Goal: Information Seeking & Learning: Learn about a topic

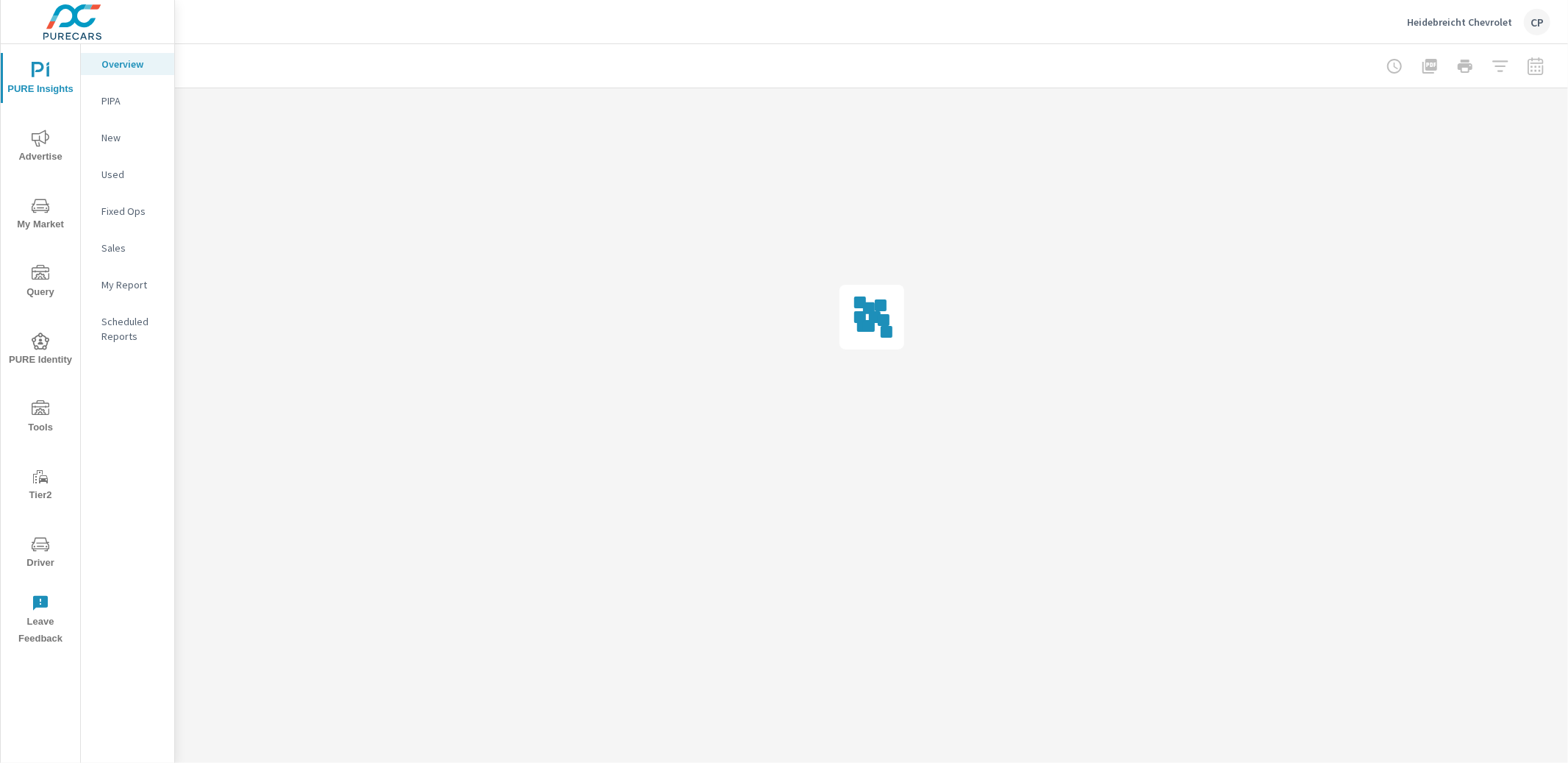
click at [33, 158] on span "Advertise" at bounding box center [41, 147] width 71 height 36
click at [51, 79] on span "PURE Insights" at bounding box center [41, 79] width 71 height 36
click at [52, 205] on span "My Market" at bounding box center [41, 215] width 71 height 36
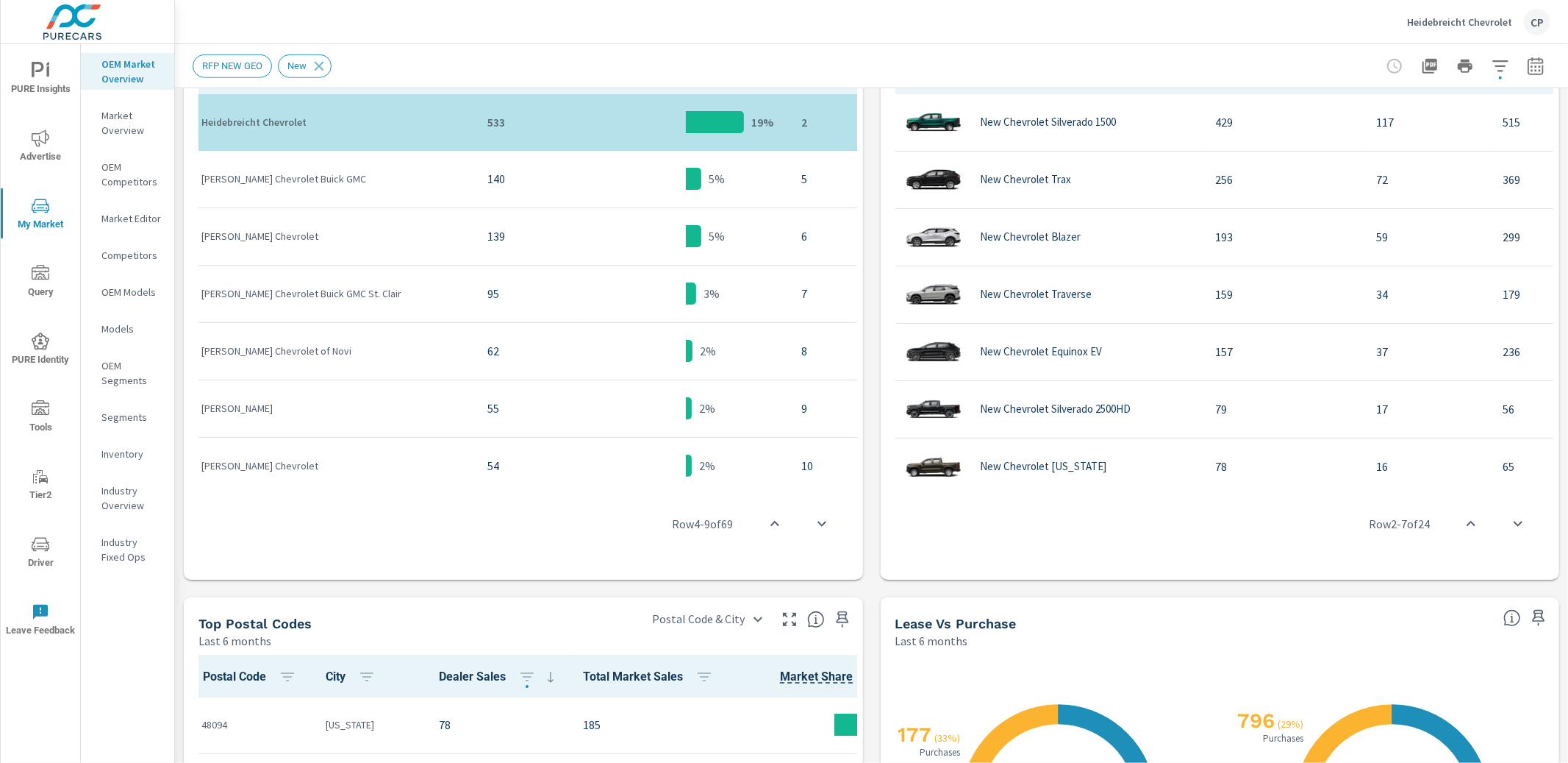
scroll to position [832, 0]
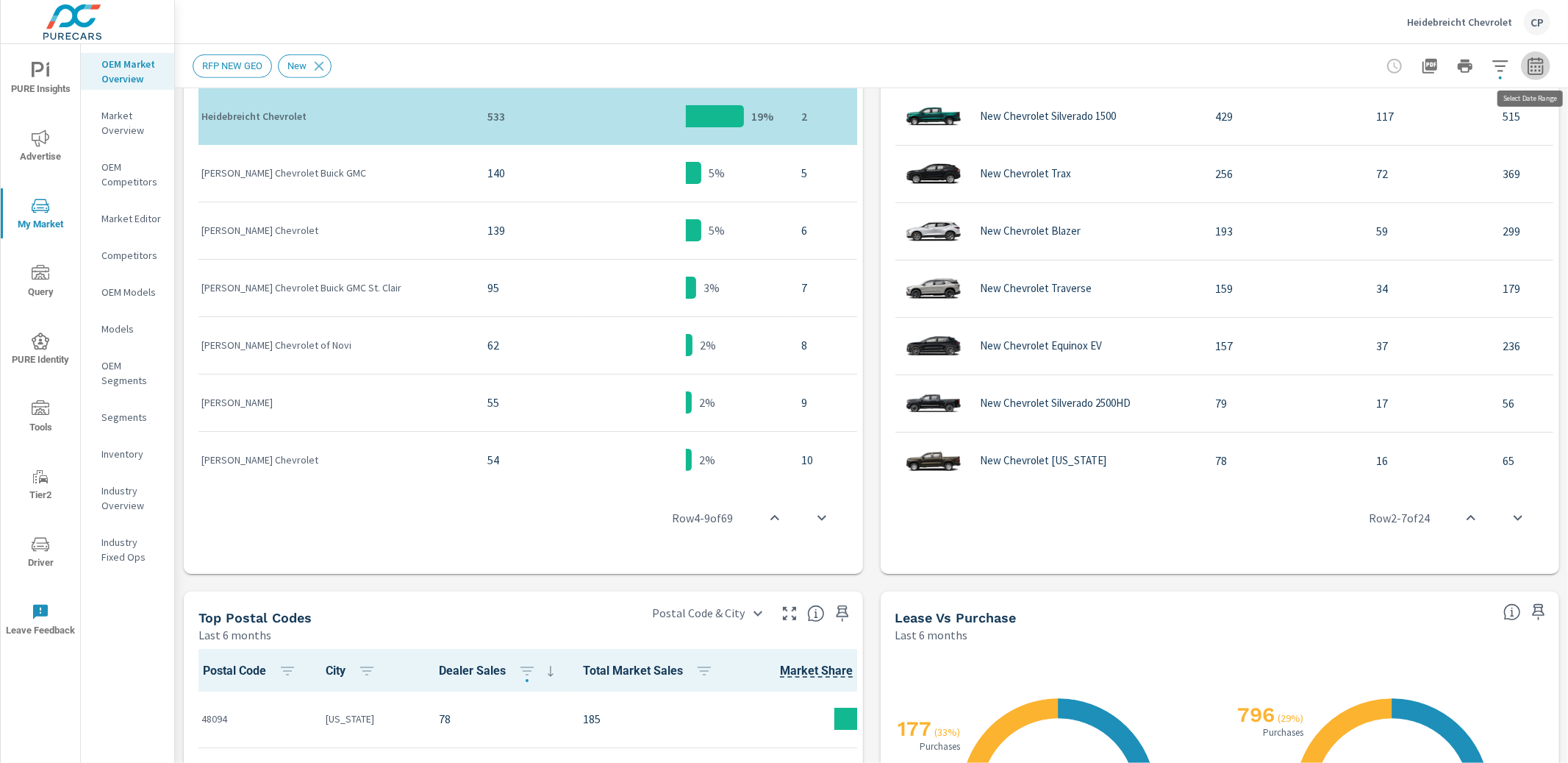
click at [1532, 64] on icon "button" at bounding box center [1535, 65] width 18 height 18
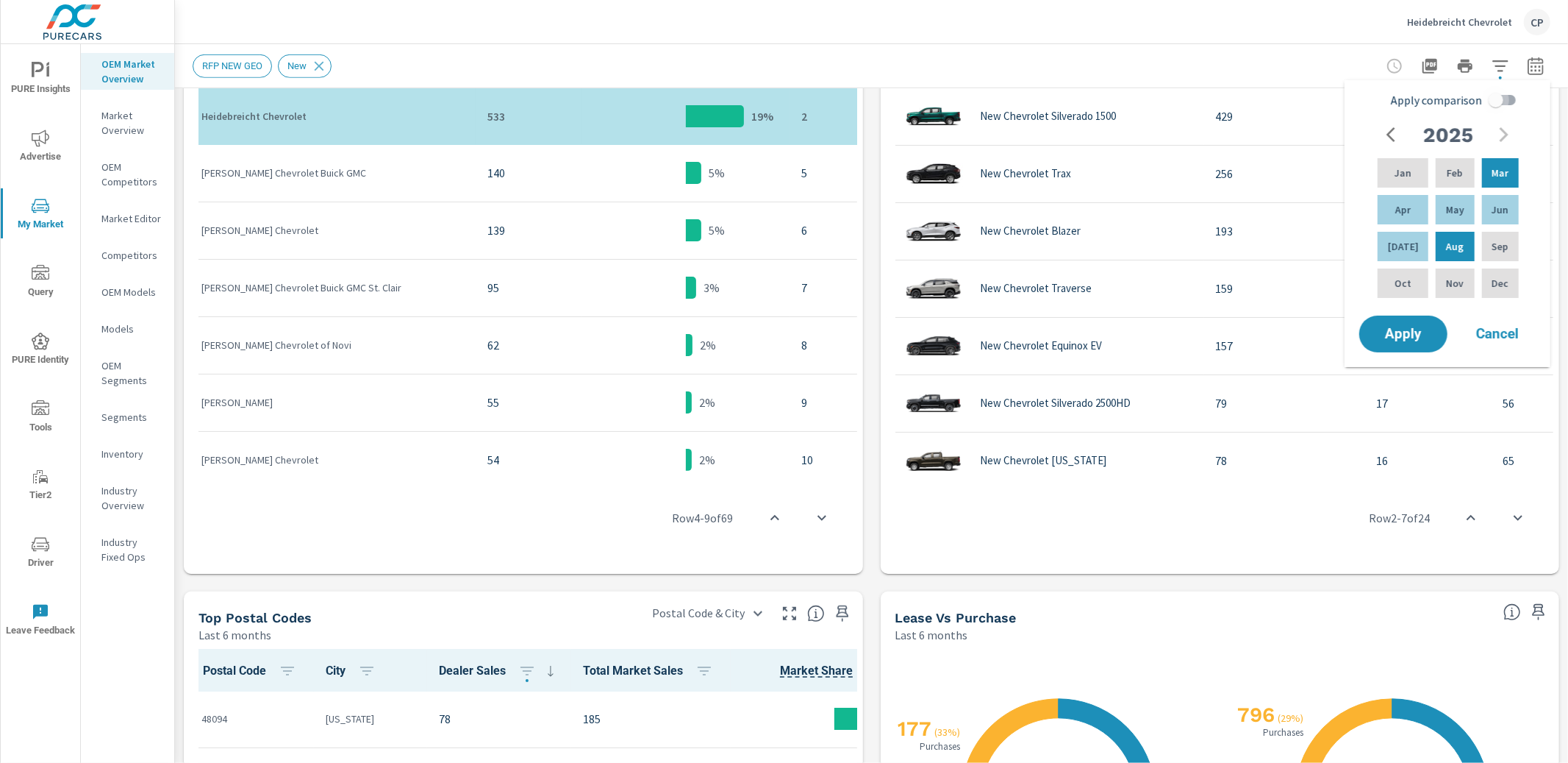
click at [1498, 102] on input "Apply comparison" at bounding box center [1496, 100] width 84 height 28
checkbox input "true"
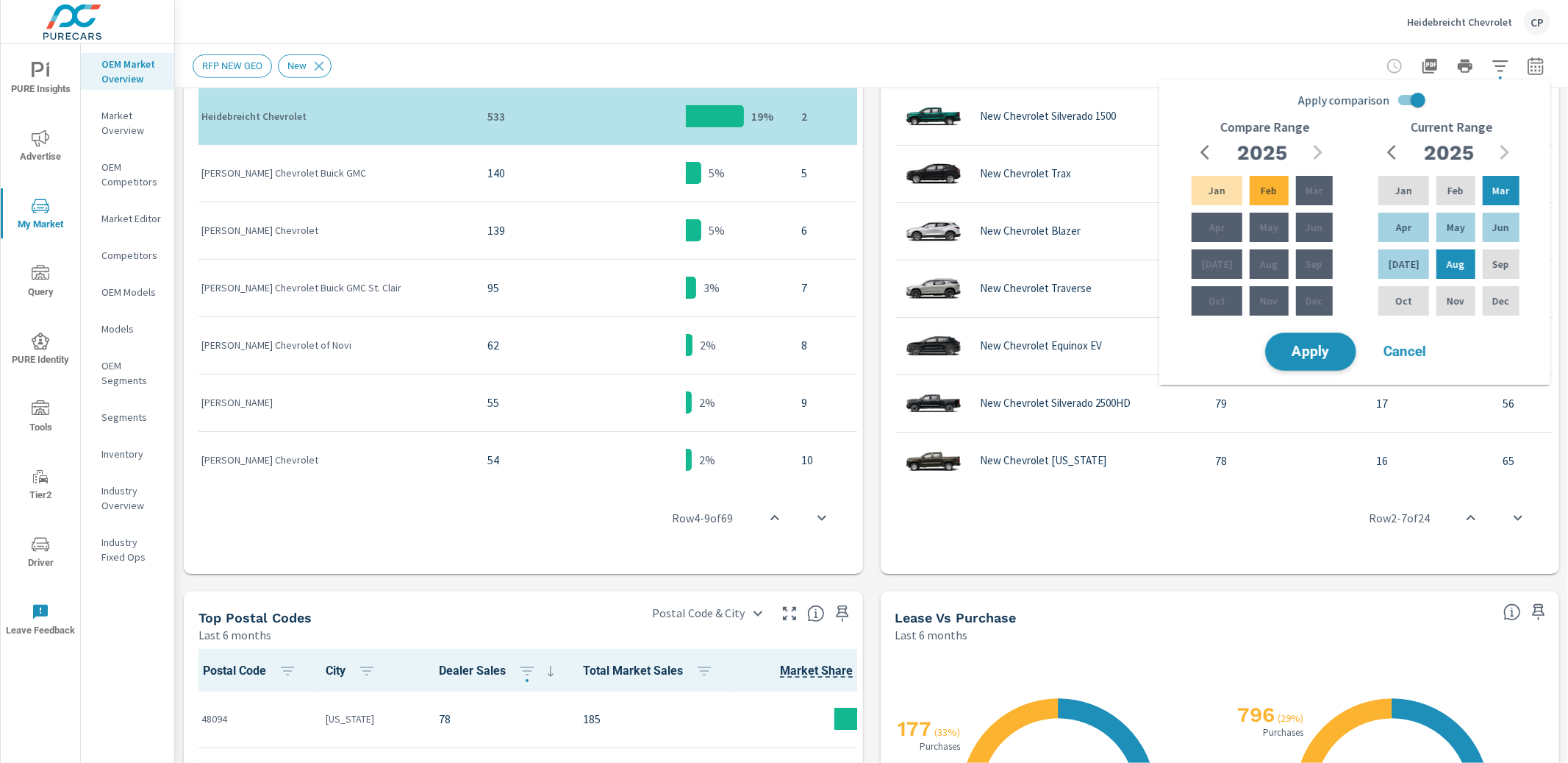
click at [1342, 354] on button "Apply" at bounding box center [1311, 351] width 92 height 38
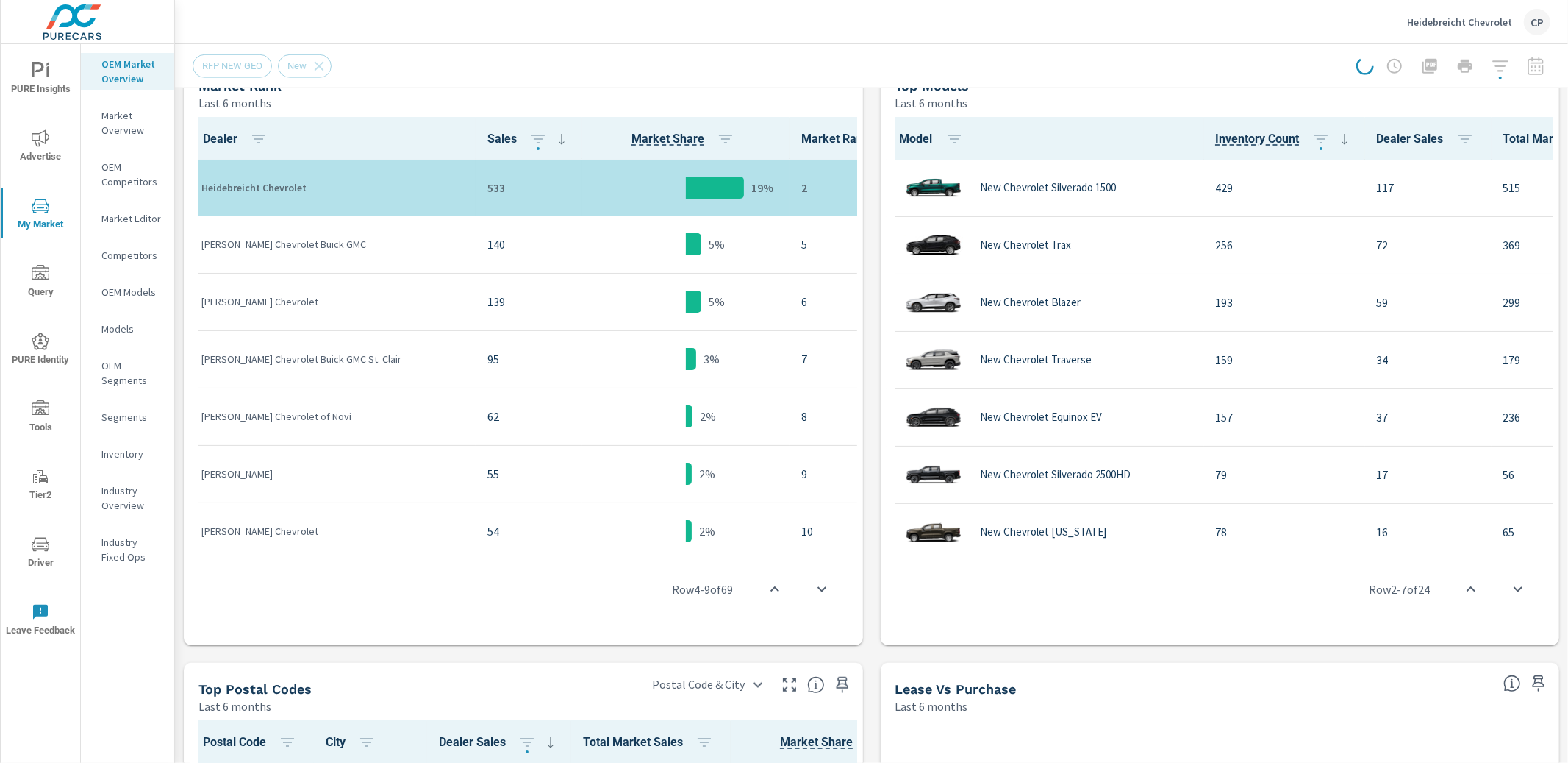
scroll to position [694, 0]
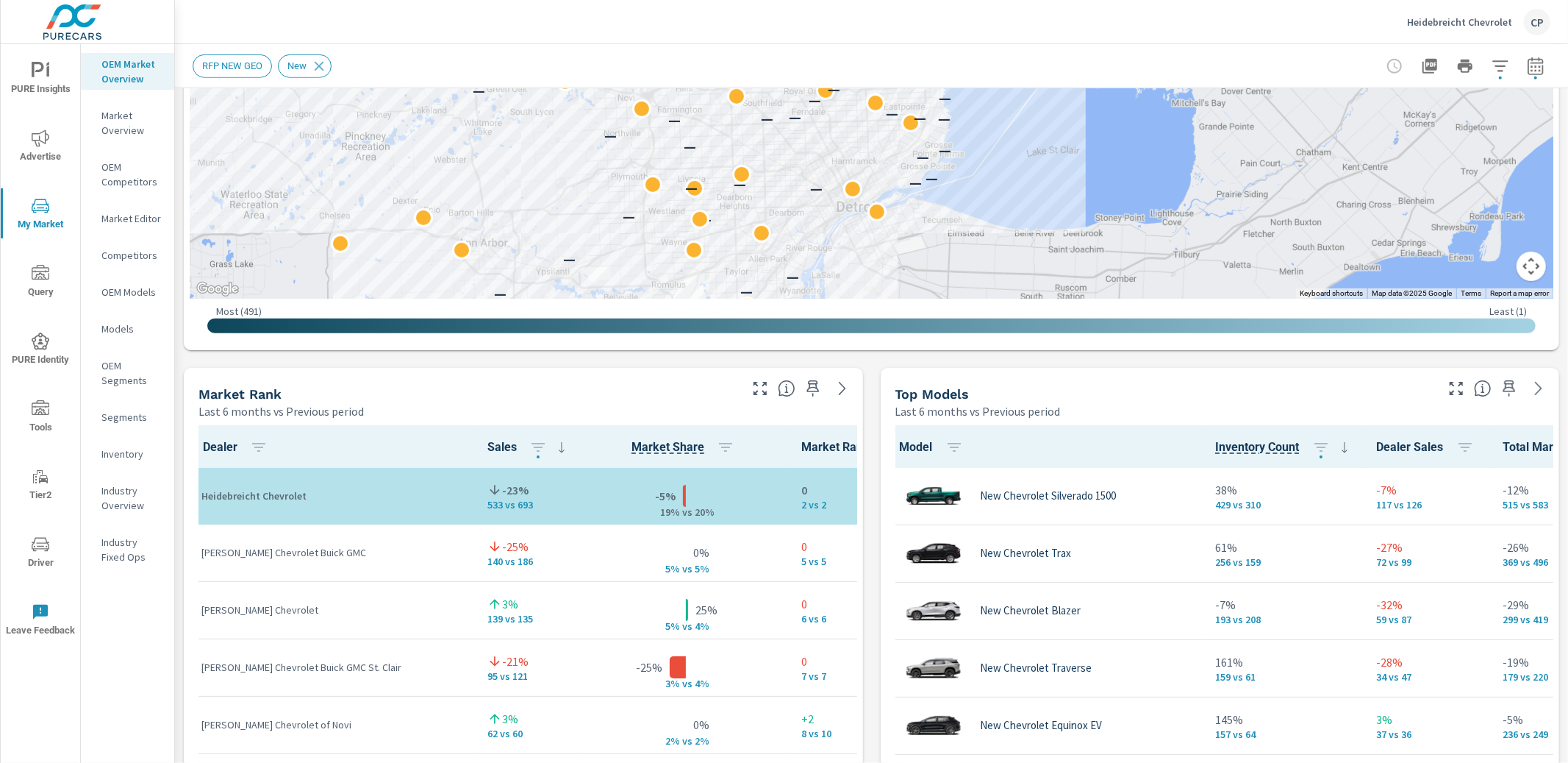
scroll to position [605, 0]
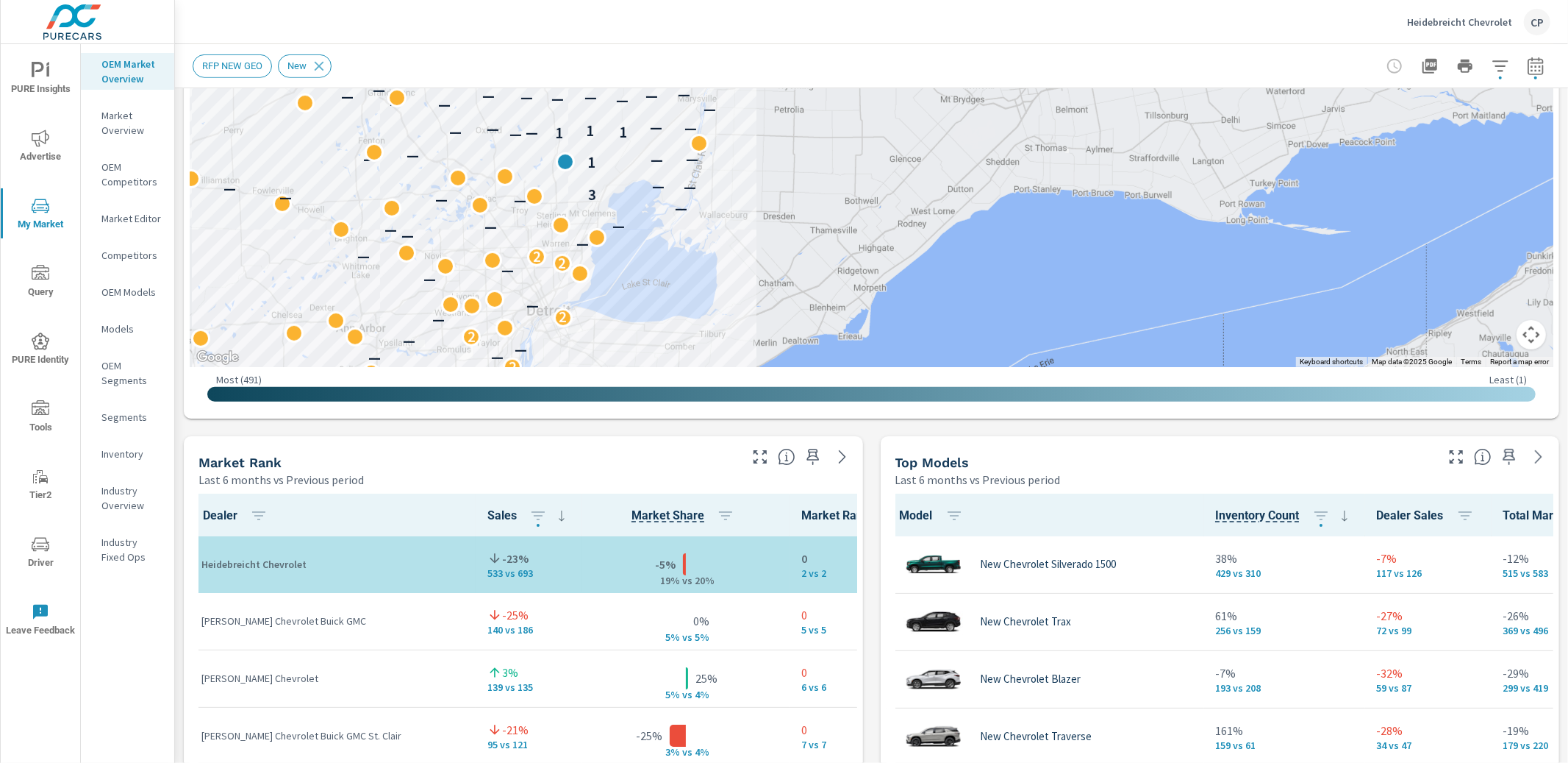
click at [1502, 69] on icon "button" at bounding box center [1500, 65] width 18 height 18
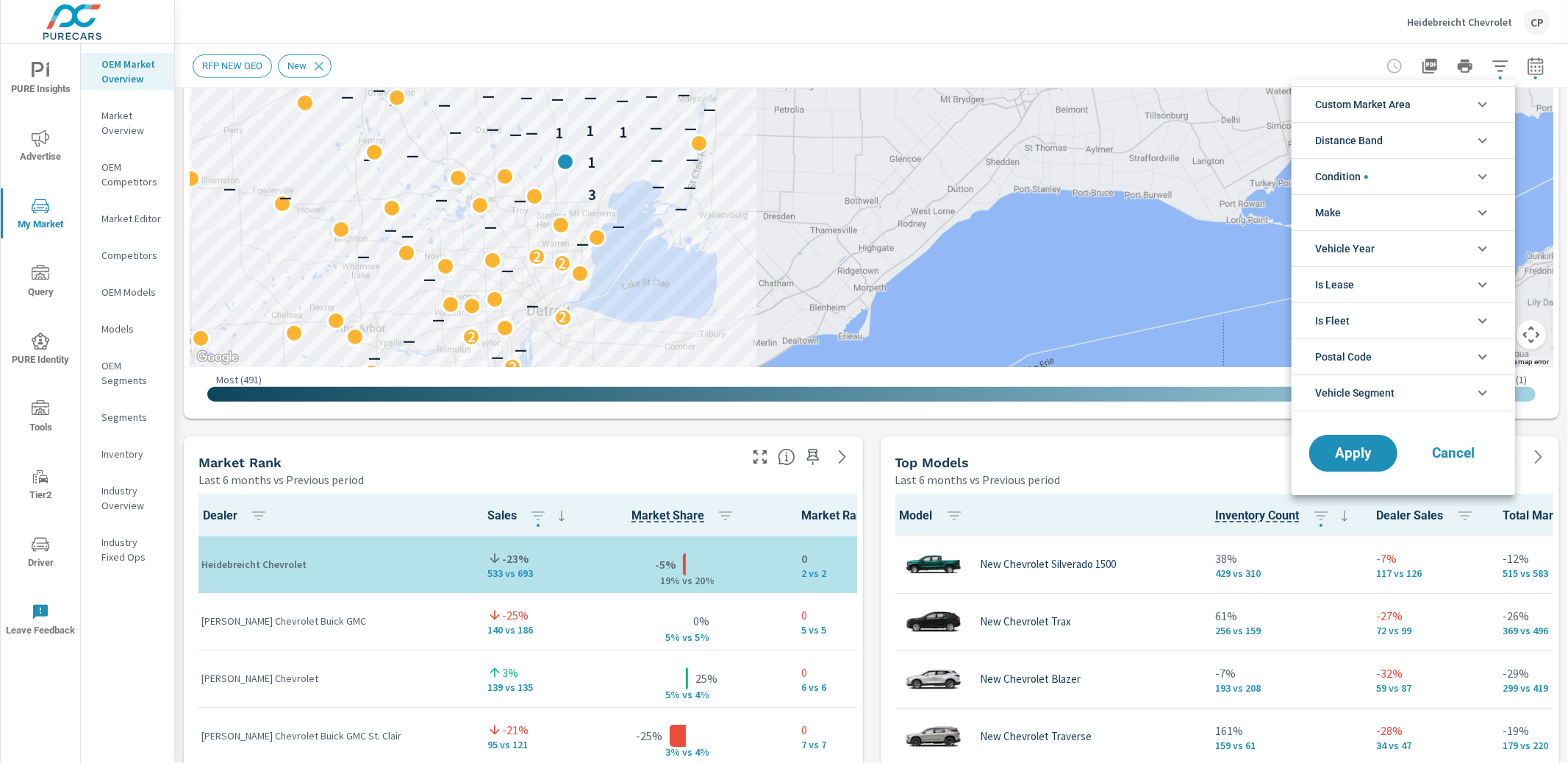
click at [1413, 167] on li "Condition" at bounding box center [1403, 176] width 223 height 36
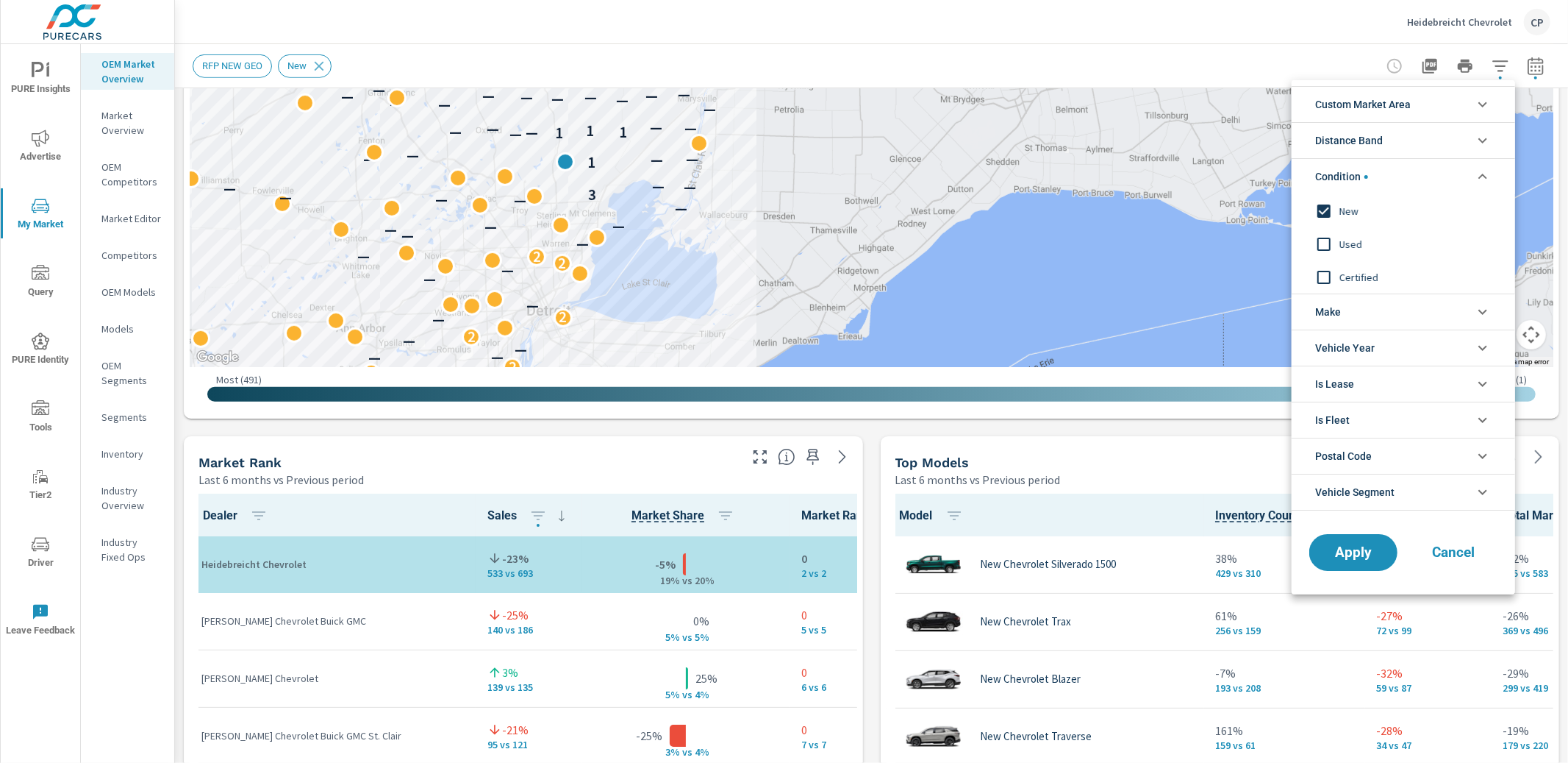
click at [1412, 142] on li "Distance Band" at bounding box center [1403, 140] width 223 height 36
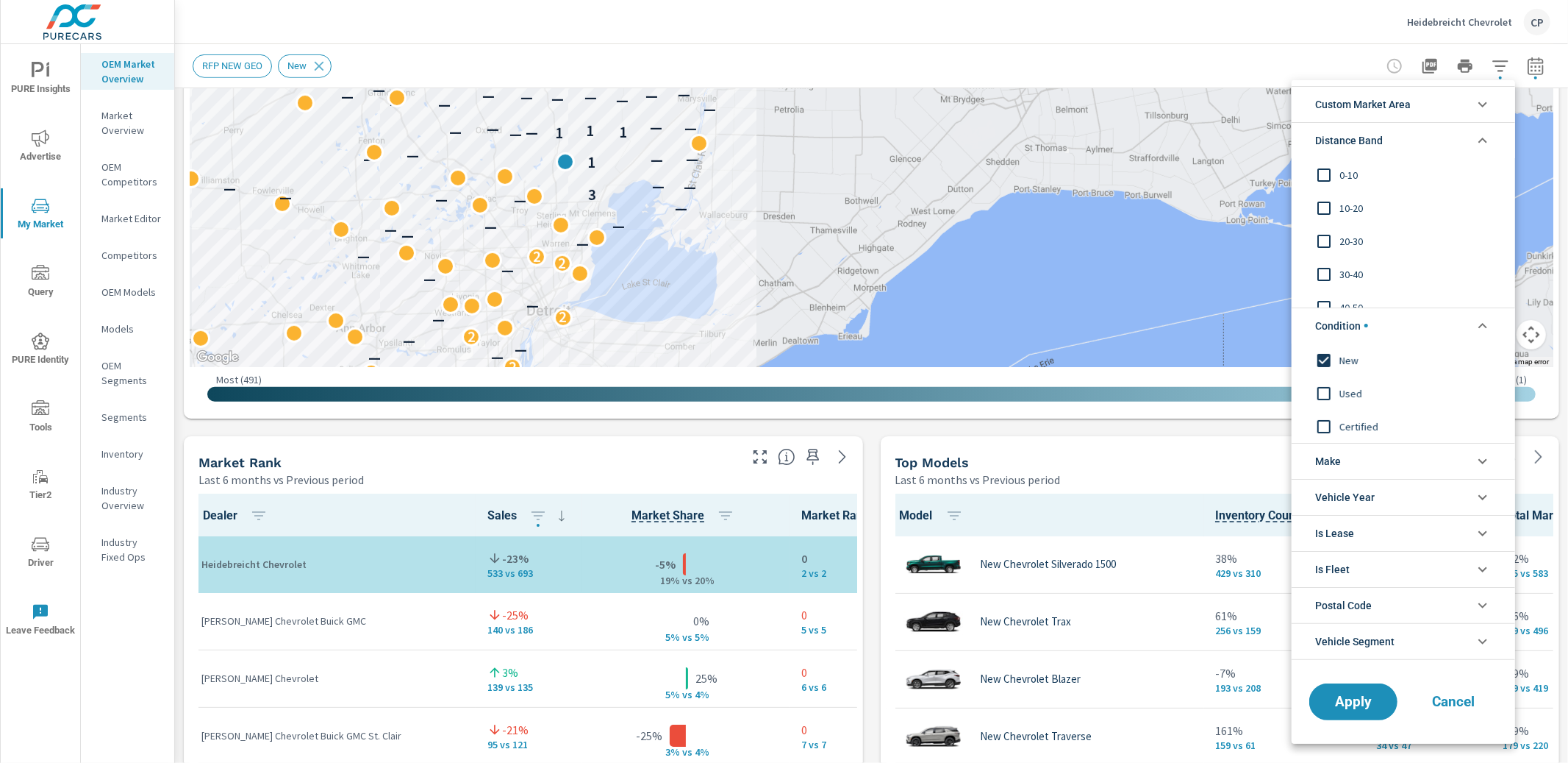
click at [1346, 205] on span "10-20" at bounding box center [1419, 208] width 161 height 18
click at [1358, 694] on span "Apply" at bounding box center [1353, 700] width 60 height 14
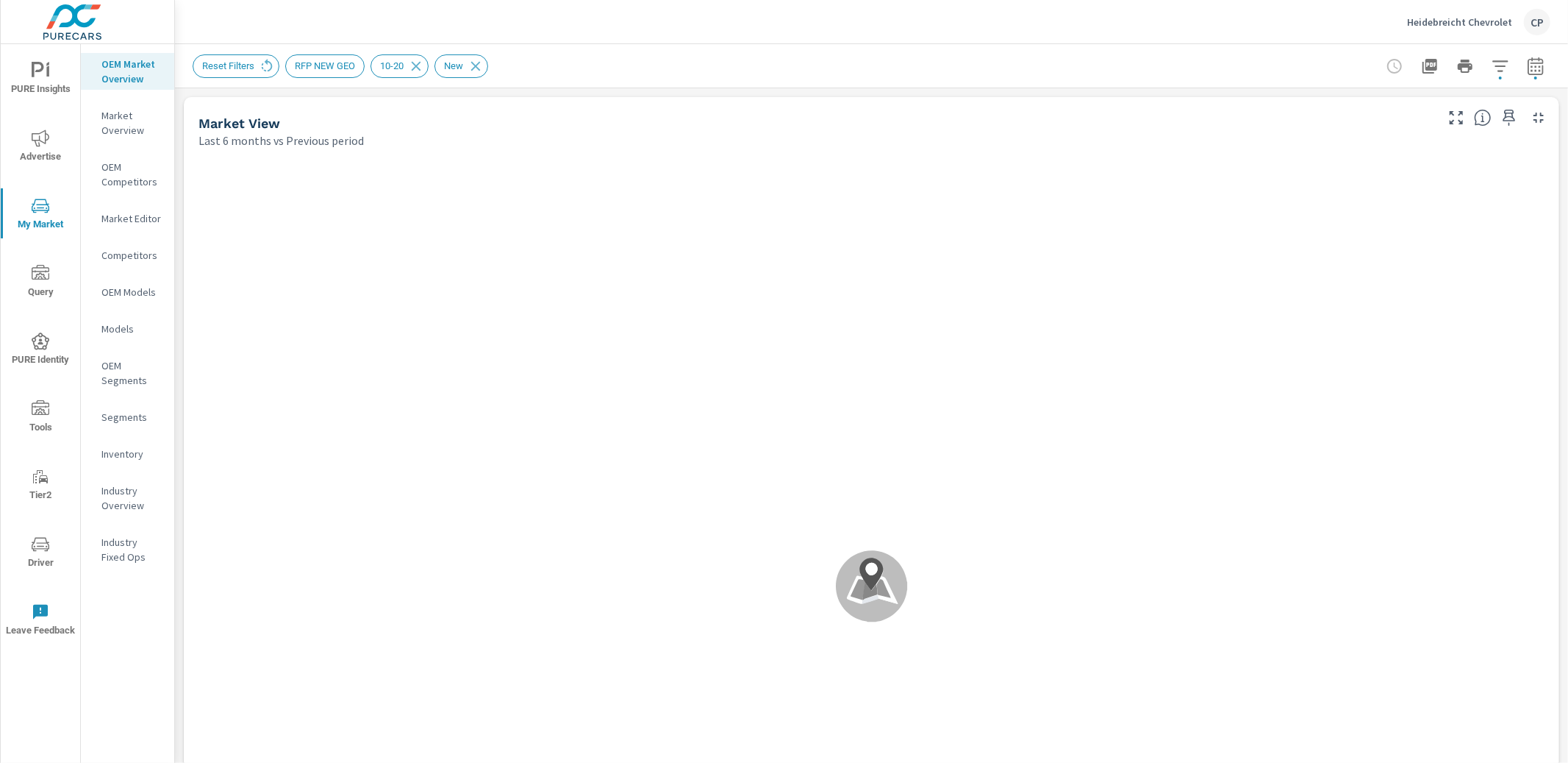
scroll to position [57, 0]
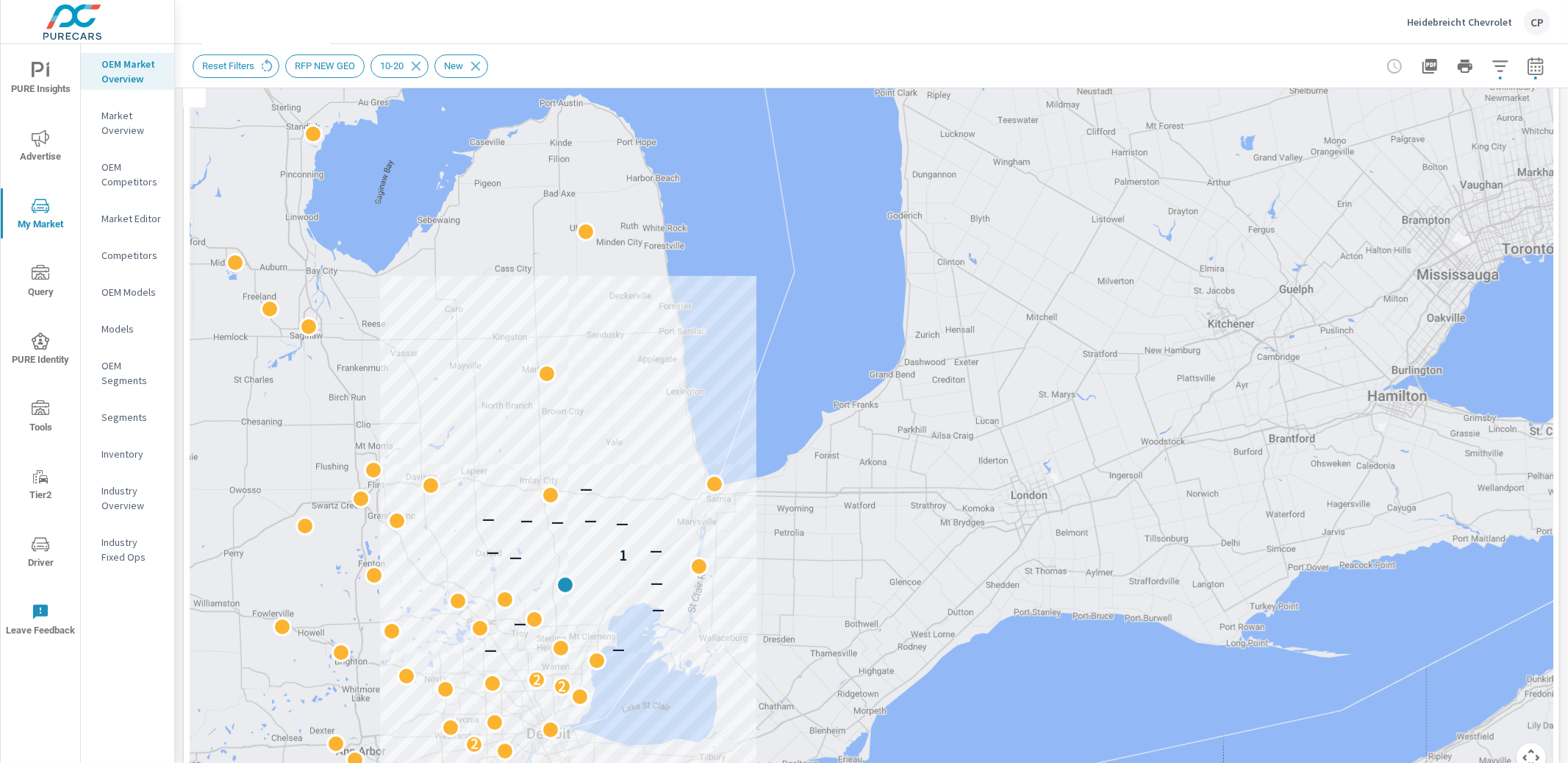
scroll to position [189, 0]
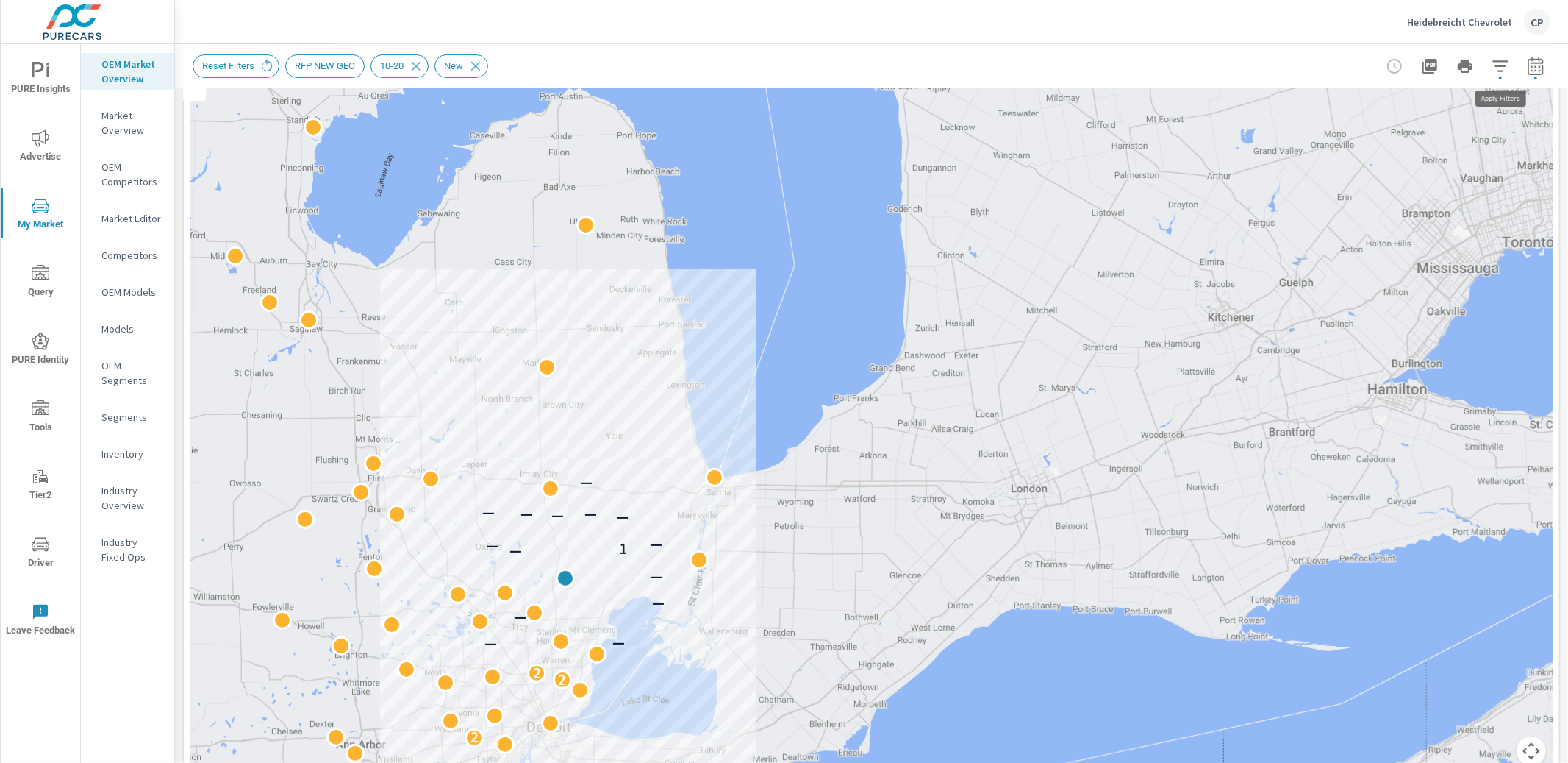
click at [1501, 64] on icon "button" at bounding box center [1500, 65] width 18 height 18
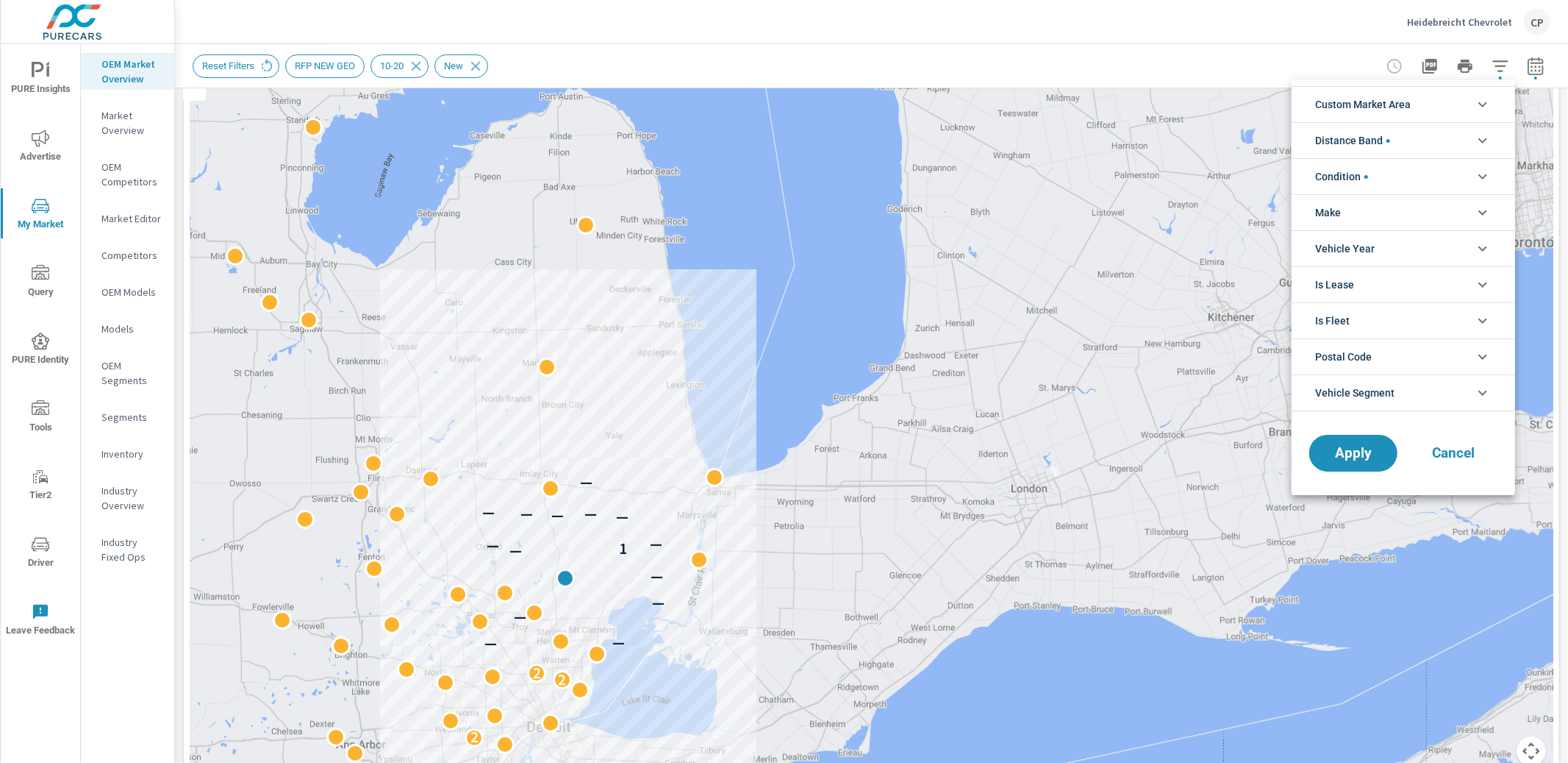
click at [1408, 139] on li "Distance Band" at bounding box center [1403, 140] width 223 height 36
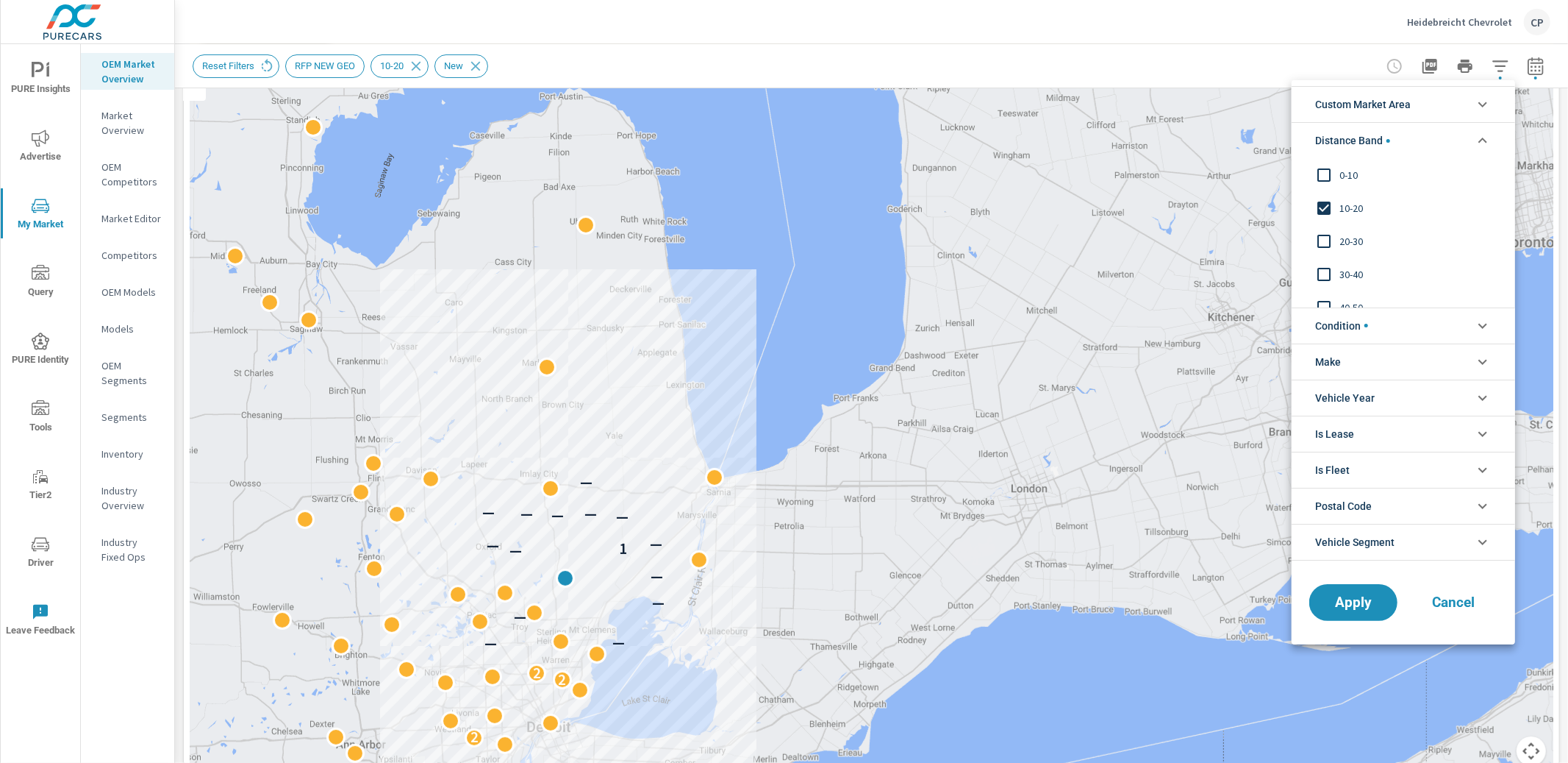
click at [1361, 234] on span "20-30" at bounding box center [1419, 241] width 161 height 18
click at [1357, 197] on div "10-20" at bounding box center [1402, 207] width 221 height 33
click at [1348, 595] on span "Apply" at bounding box center [1353, 601] width 60 height 14
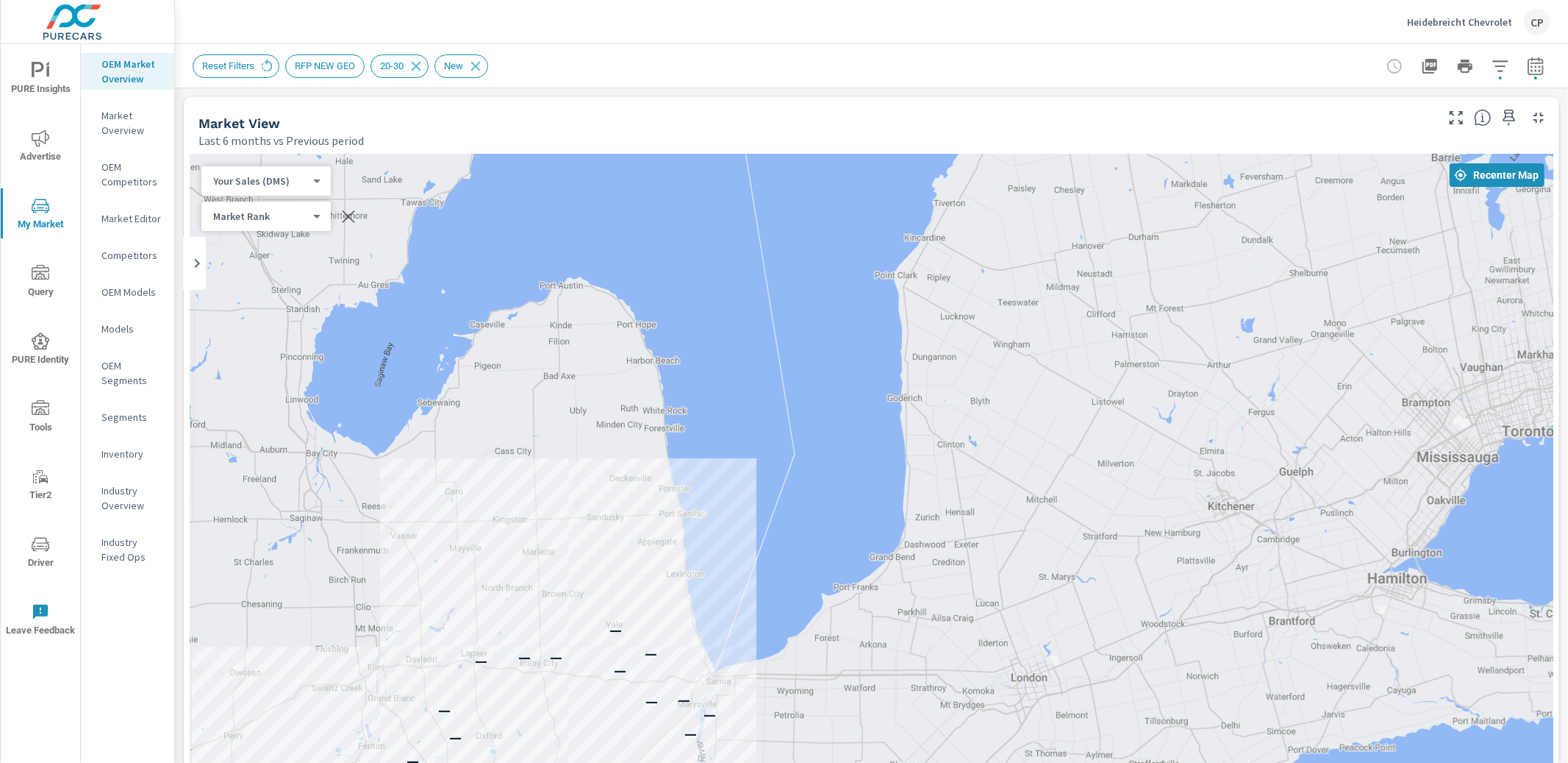
click at [424, 67] on icon at bounding box center [415, 65] width 16 height 16
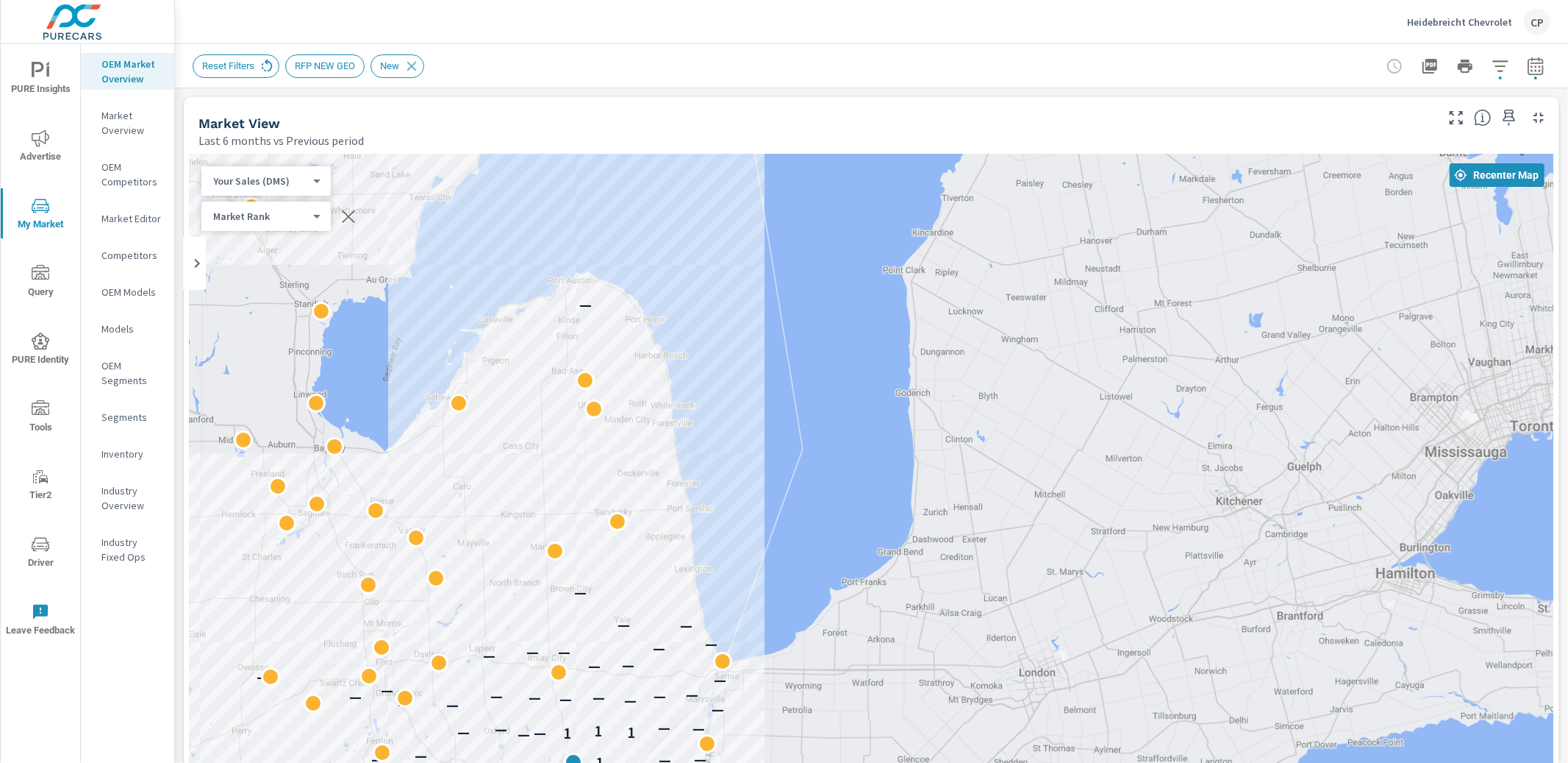
scroll to position [1, 0]
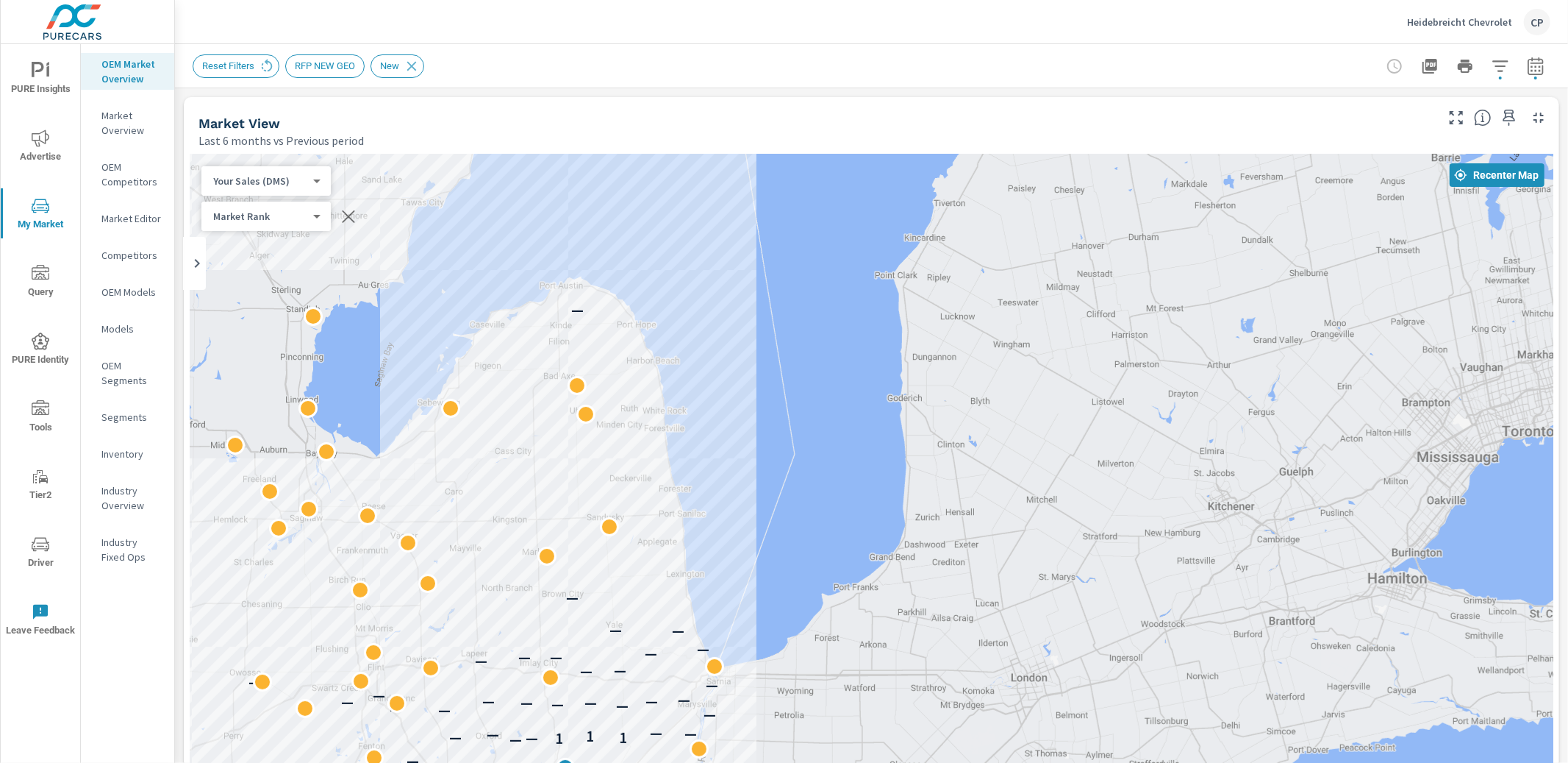
click at [1492, 74] on icon "button" at bounding box center [1500, 65] width 18 height 18
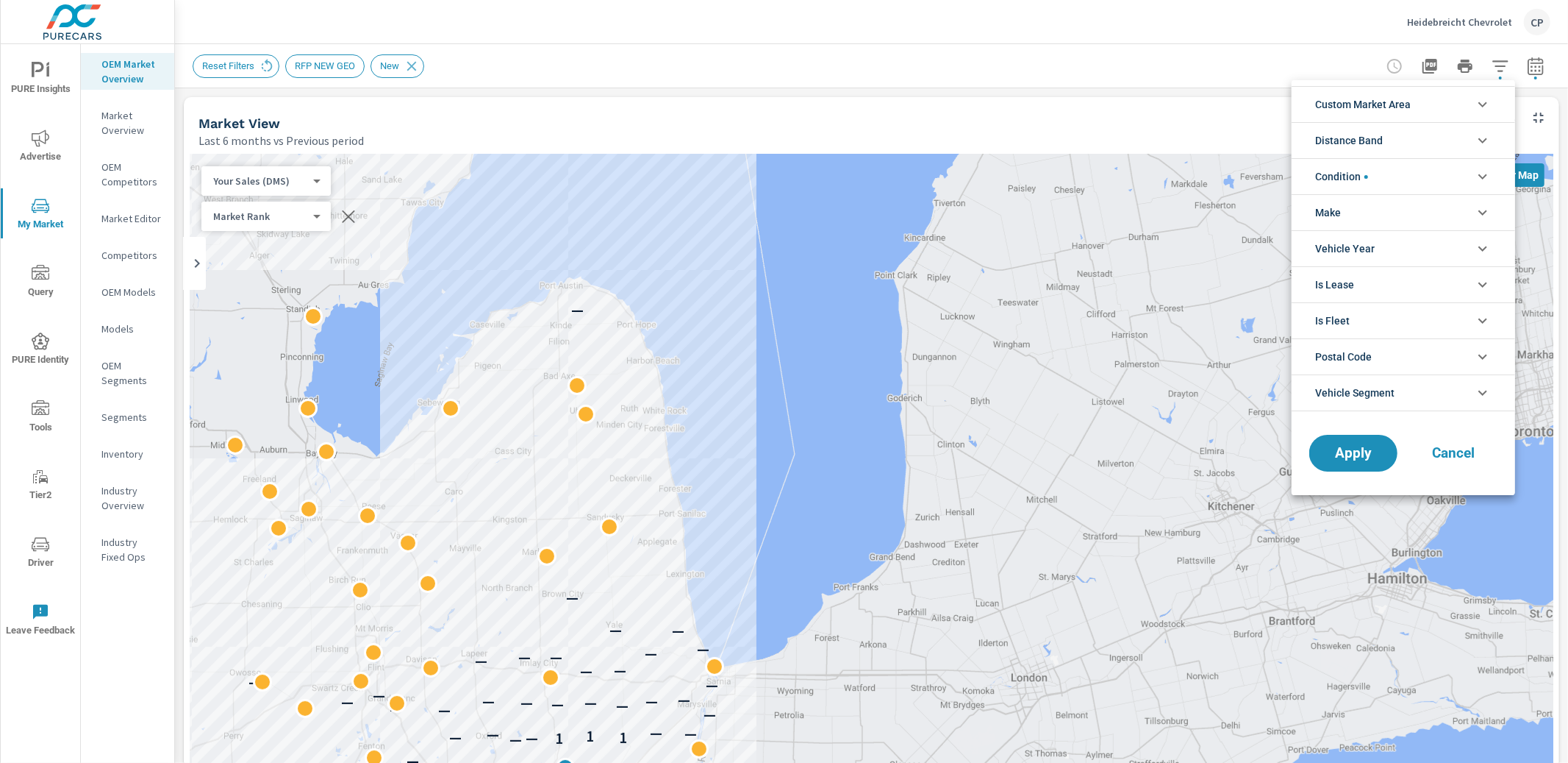
click at [1381, 147] on span "Distance Band" at bounding box center [1348, 140] width 67 height 36
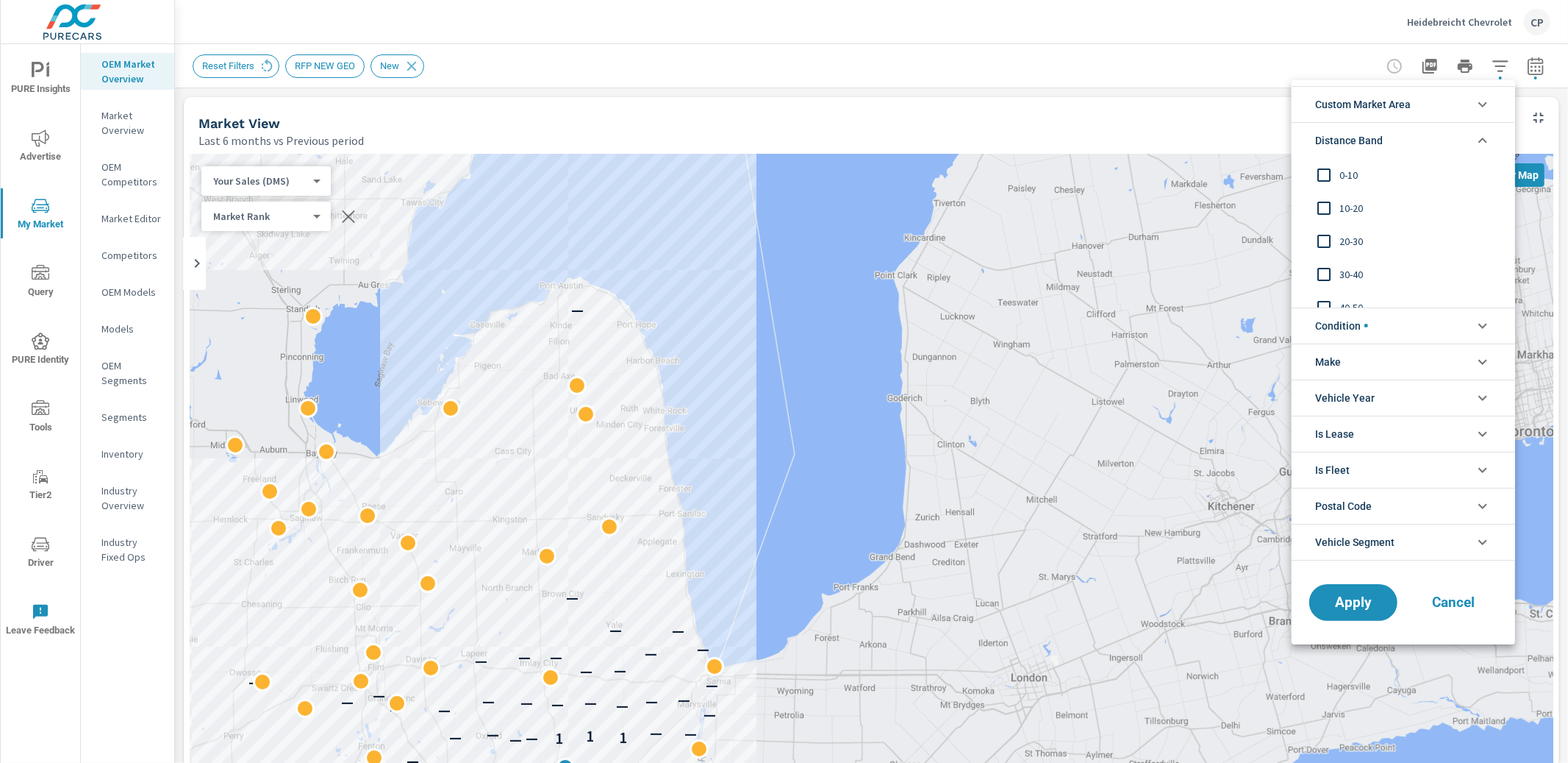
click at [1377, 325] on li "Condition" at bounding box center [1403, 325] width 223 height 36
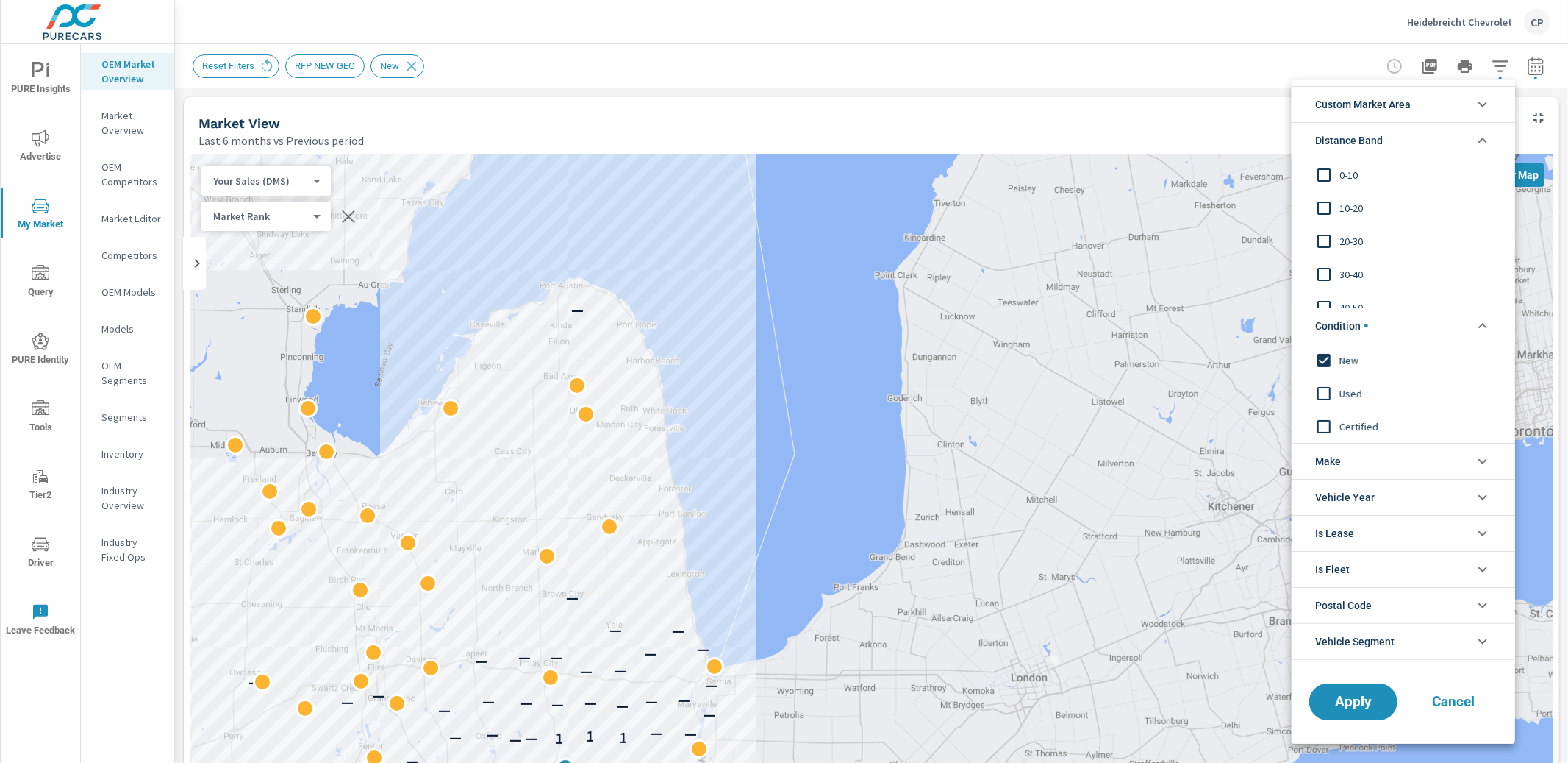
click at [1358, 457] on li "Make" at bounding box center [1403, 460] width 223 height 36
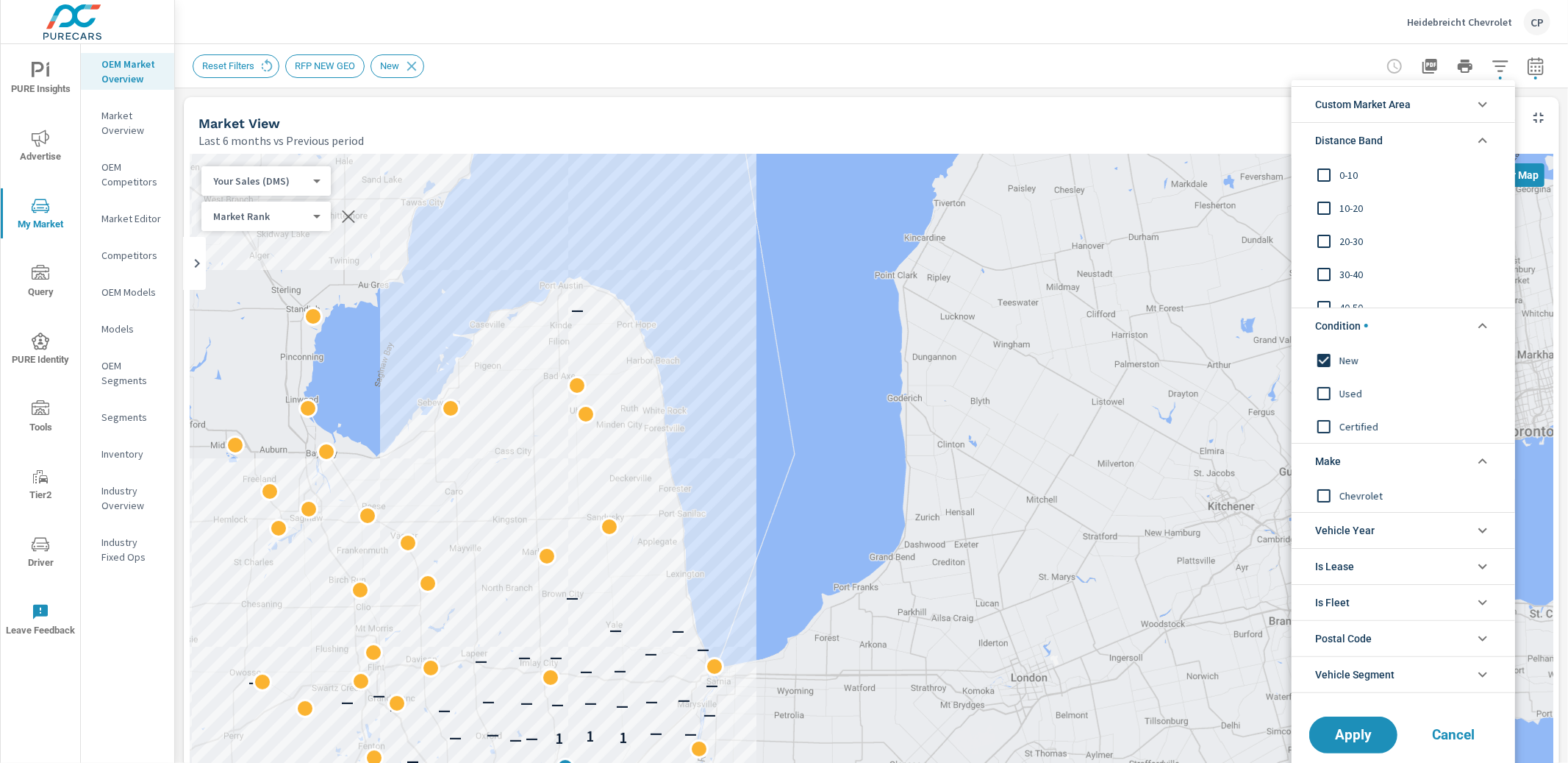
click at [1357, 567] on li "Is Lease" at bounding box center [1403, 566] width 223 height 36
click at [1361, 530] on span "Vehicle Year" at bounding box center [1345, 530] width 60 height 36
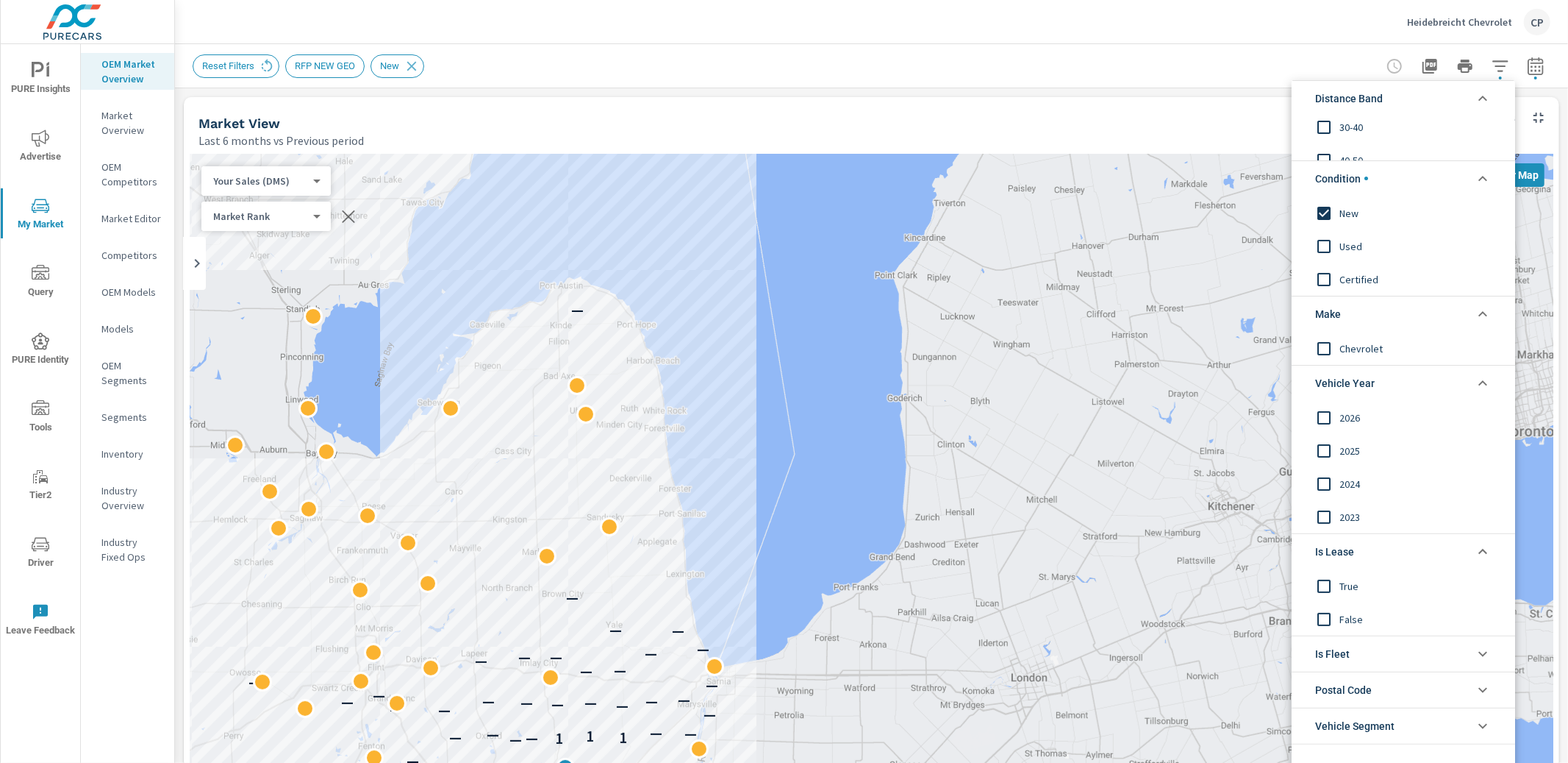
scroll to position [156, 0]
click at [1351, 712] on span "Vehicle Segment" at bounding box center [1354, 717] width 79 height 36
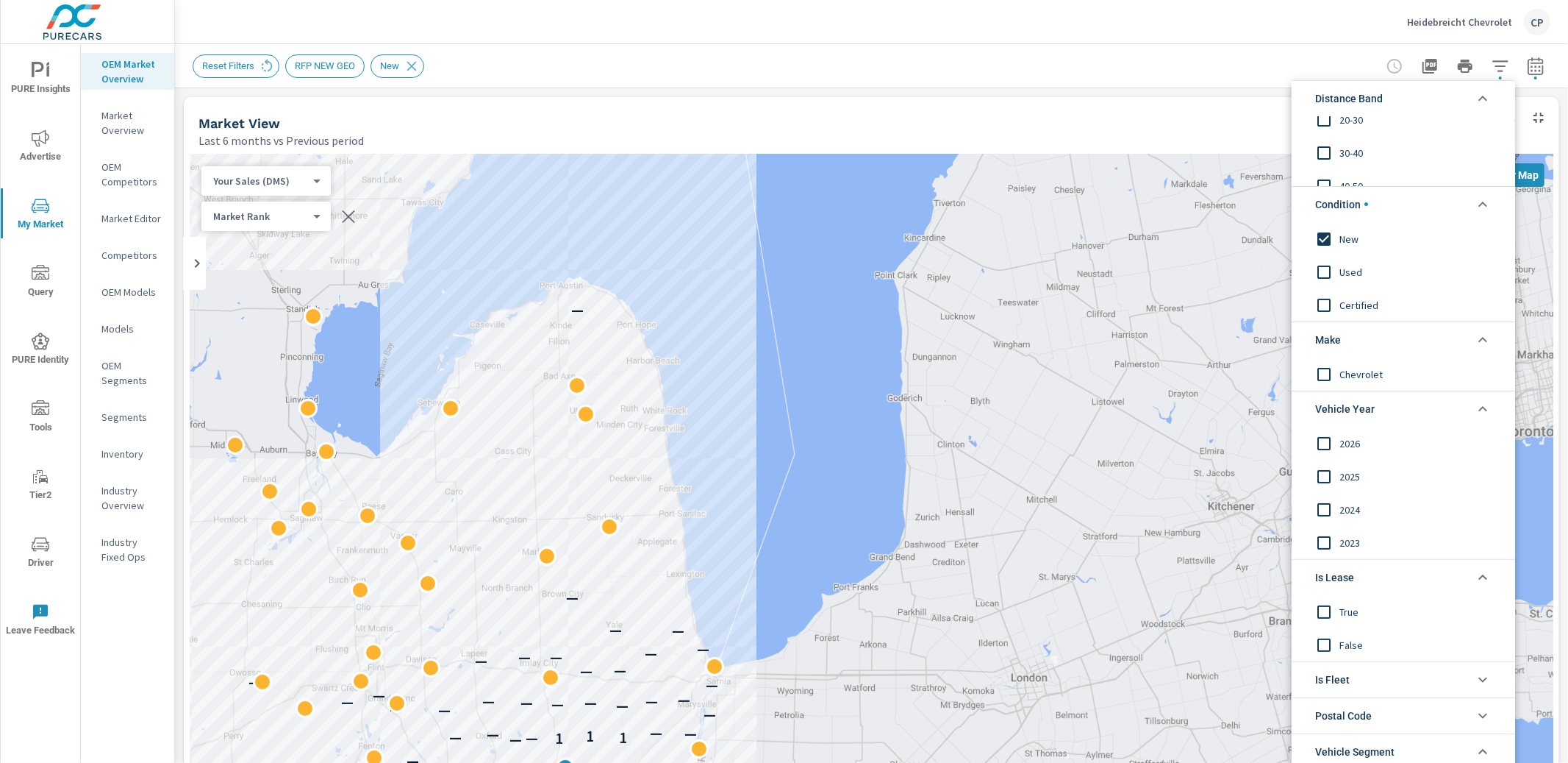
scroll to position [0, 0]
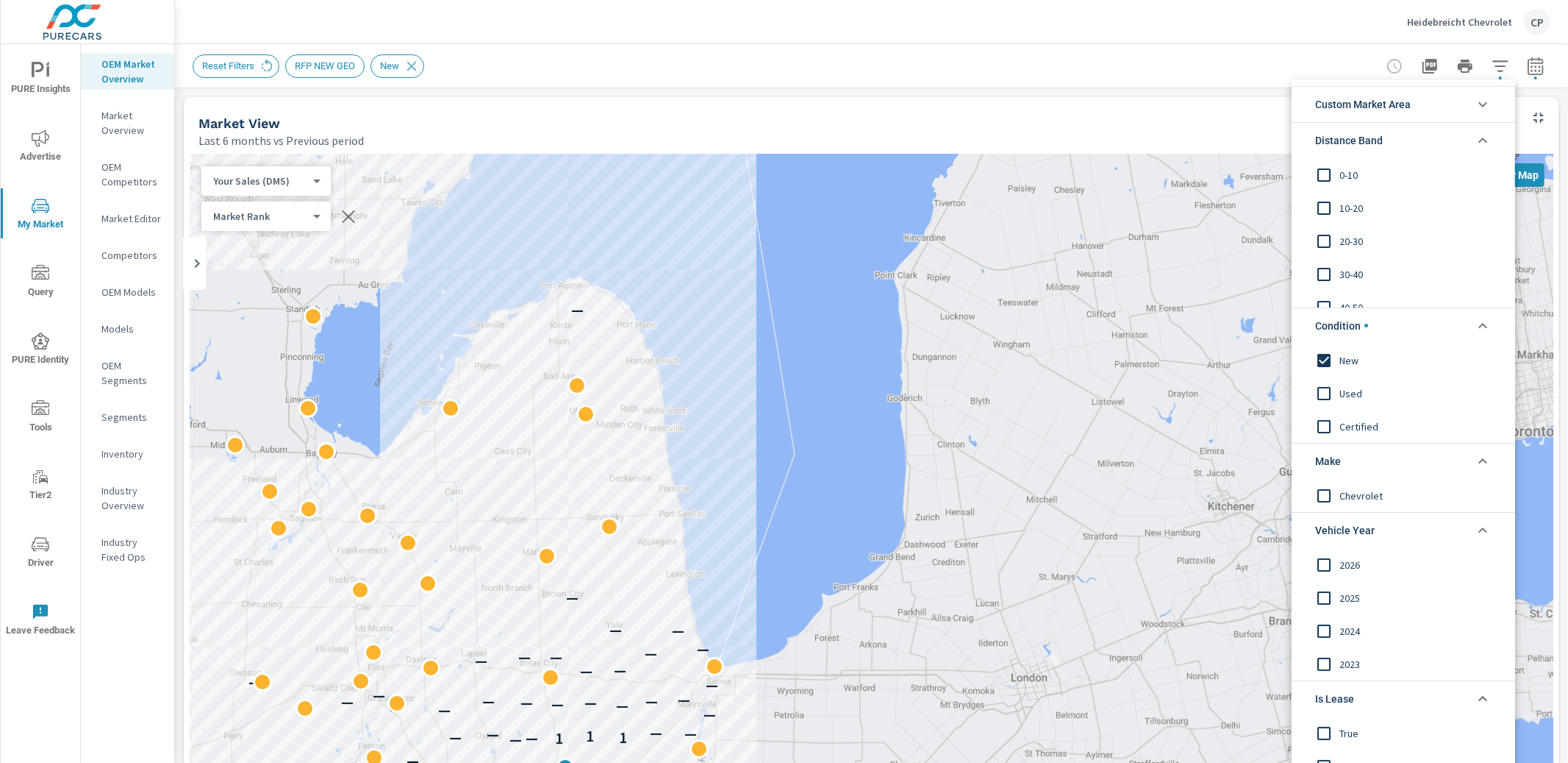
click at [1366, 114] on span "Custom Market Area" at bounding box center [1362, 105] width 95 height 36
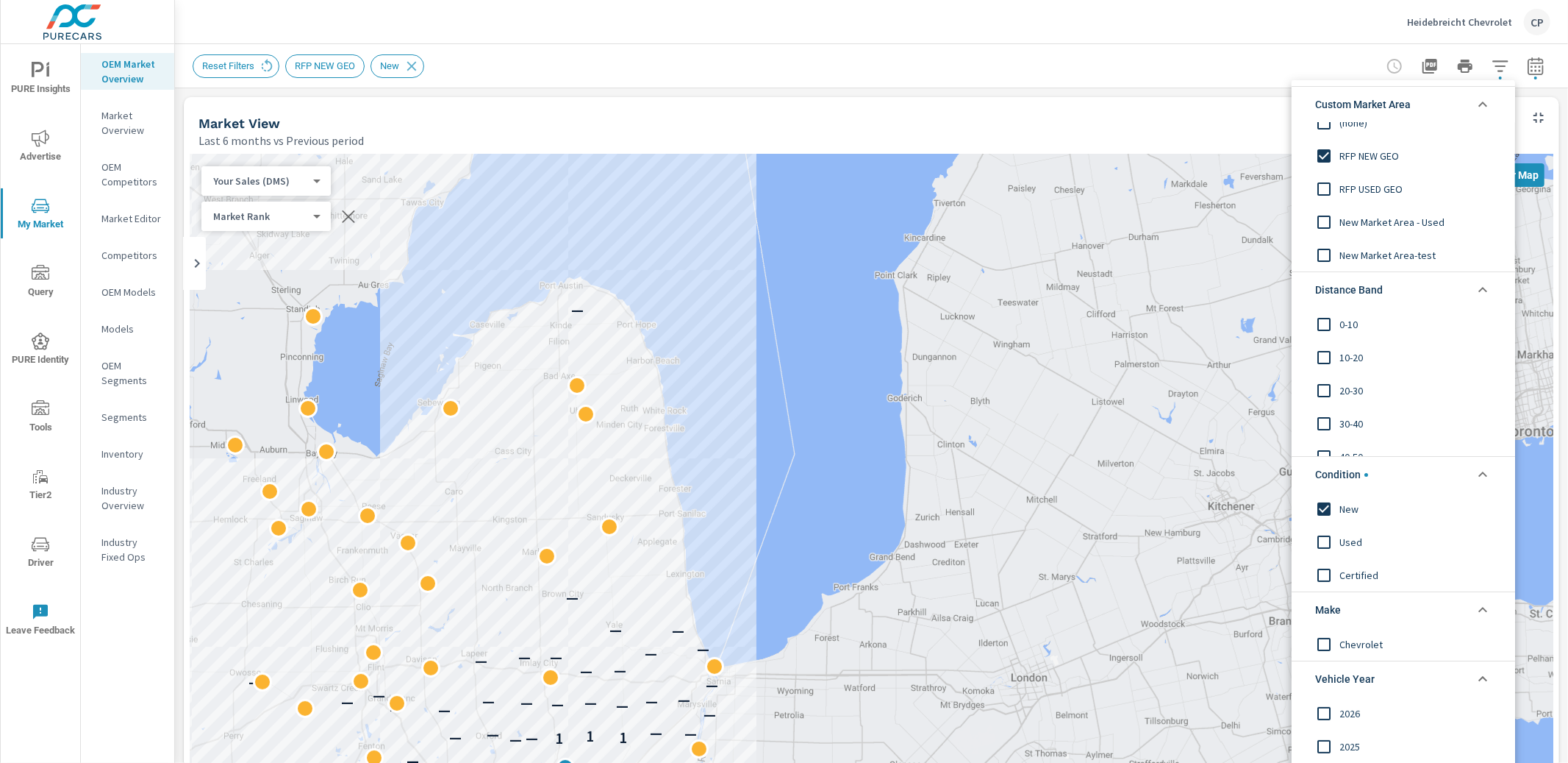
scroll to position [17, 0]
click at [178, 108] on div at bounding box center [784, 382] width 1568 height 763
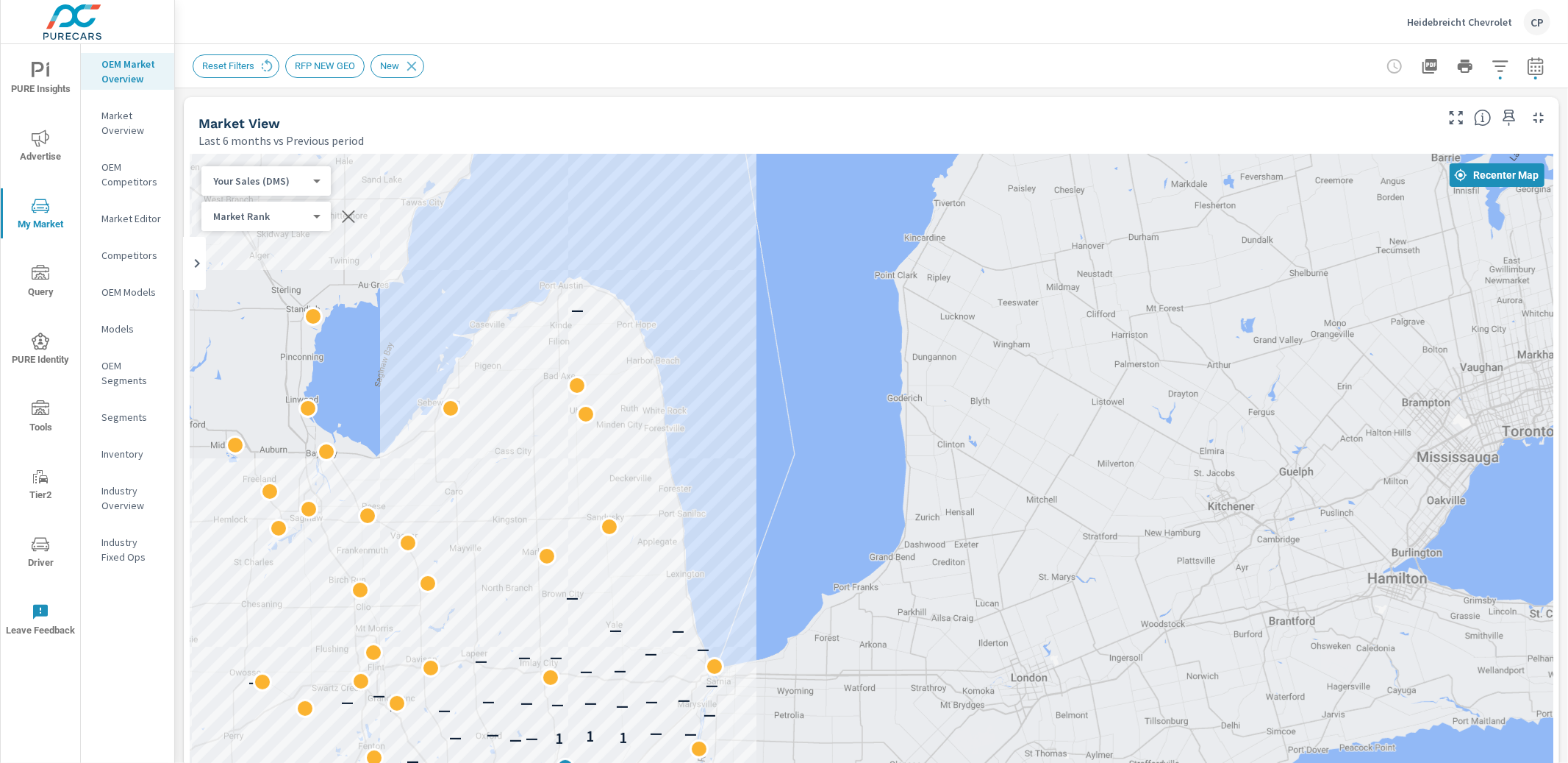
scroll to position [1, 0]
